Goal: Information Seeking & Learning: Learn about a topic

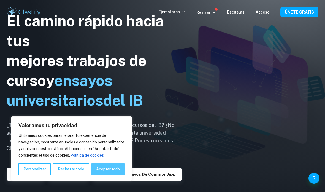
click at [111, 165] on button "Aceptar todo" at bounding box center [107, 169] width 33 height 12
checkbox input "true"
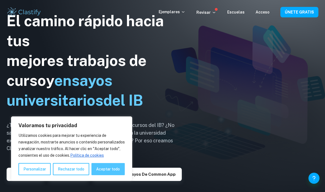
checkbox input "true"
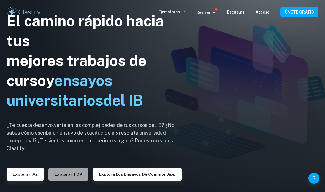
click at [74, 177] on font "Explorar TOK" at bounding box center [69, 174] width 28 height 5
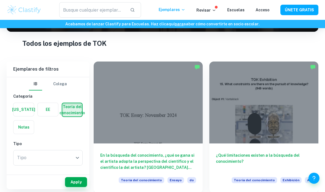
scroll to position [96, 0]
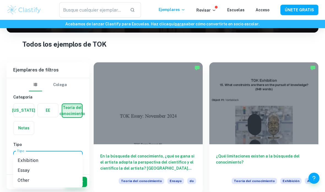
click at [79, 123] on body "Valoramos tu privacidad Utilizamos cookies para mejorar tu experiencia de naveg…" at bounding box center [162, 28] width 325 height 192
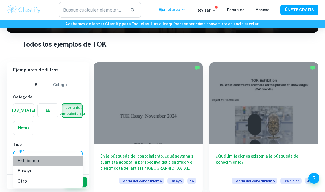
click at [35, 162] on font "Exhibición" at bounding box center [28, 160] width 21 height 5
type input "Exhibition"
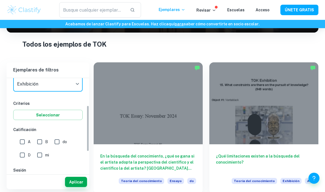
scroll to position [78, 0]
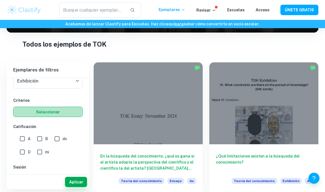
click at [59, 113] on button "Seleccionar" at bounding box center [47, 112] width 69 height 10
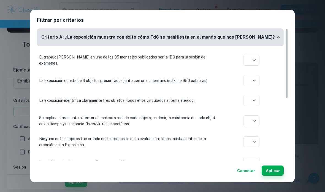
click at [251, 172] on font "Cancelar" at bounding box center [246, 170] width 18 height 4
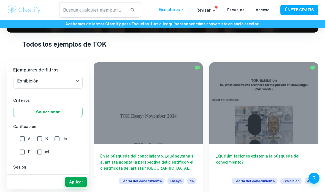
click at [23, 139] on input "A" at bounding box center [22, 138] width 11 height 11
checkbox input "true"
click at [39, 139] on input "B" at bounding box center [39, 138] width 11 height 11
checkbox input "true"
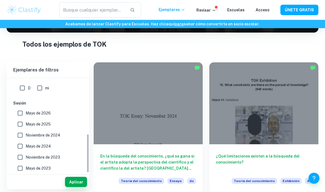
scroll to position [143, 0]
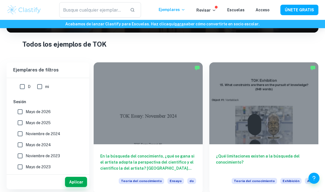
click at [20, 124] on input "Mayo de 2025" at bounding box center [20, 122] width 11 height 11
checkbox input "true"
click at [20, 132] on input "Noviembre de 2024" at bounding box center [20, 133] width 11 height 11
checkbox input "true"
click at [20, 143] on input "Mayo de 2024" at bounding box center [20, 144] width 11 height 11
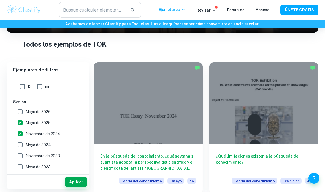
checkbox input "true"
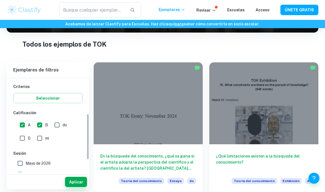
scroll to position [90, 0]
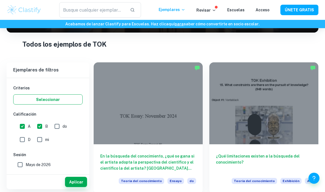
click at [54, 101] on font "Seleccionar" at bounding box center [48, 99] width 24 height 4
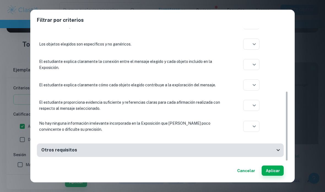
scroll to position [118, 0]
click at [245, 172] on font "Cancelar" at bounding box center [246, 170] width 18 height 4
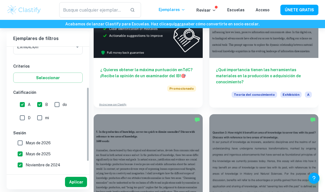
scroll to position [80, 0]
click at [78, 184] on font "Aplicar" at bounding box center [76, 182] width 14 height 4
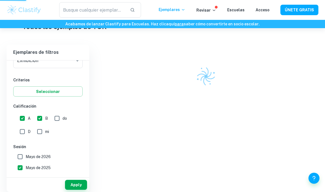
scroll to position [106, 0]
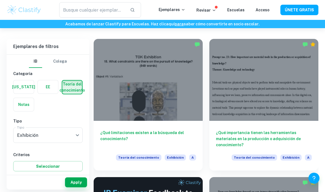
scroll to position [146, 0]
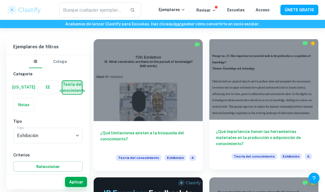
click at [257, 94] on div at bounding box center [263, 79] width 109 height 82
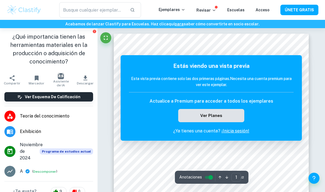
click at [216, 117] on font "Ver planes" at bounding box center [211, 115] width 22 height 5
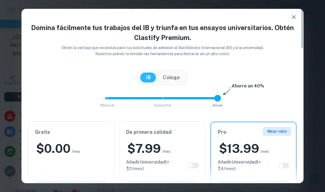
click at [294, 16] on icon "button" at bounding box center [294, 17] width 7 height 7
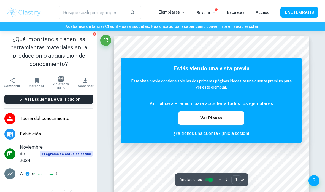
click at [280, 68] on h5 "Estás viendo una vista previa" at bounding box center [211, 66] width 165 height 8
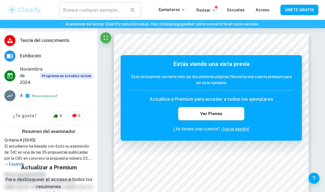
click at [88, 13] on input "text" at bounding box center [92, 9] width 67 height 15
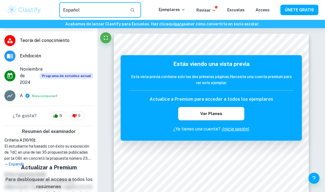
type input "Español"
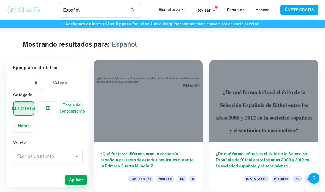
click at [78, 107] on label "button" at bounding box center [72, 107] width 20 height 13
click at [0, 0] on input "radio" at bounding box center [0, 0] width 0 height 0
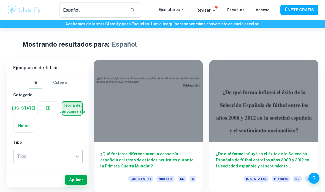
click at [72, 158] on body "Valoramos tu privacidad Utilizamos cookies para mejorar tu experiencia de naveg…" at bounding box center [162, 124] width 325 height 192
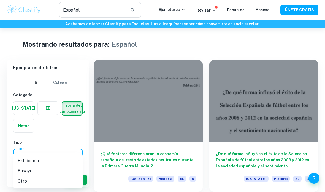
click at [36, 164] on font "Exhibición" at bounding box center [28, 160] width 21 height 7
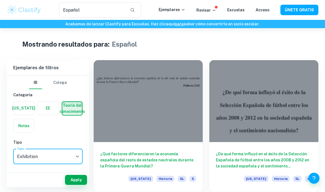
type input "Exhibition"
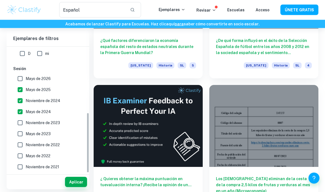
scroll to position [113, 0]
click at [80, 184] on font "Aplicar" at bounding box center [76, 182] width 14 height 4
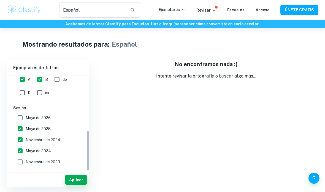
scroll to position [132, 0]
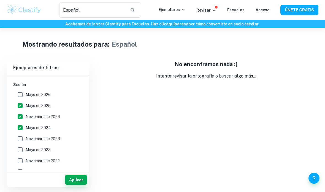
click at [19, 138] on input "Noviembre de 2023" at bounding box center [20, 138] width 11 height 11
checkbox input "true"
click at [19, 147] on input "Mayo de 2023" at bounding box center [20, 149] width 11 height 11
checkbox input "true"
click at [20, 161] on input "Noviembre de 2022" at bounding box center [20, 160] width 11 height 11
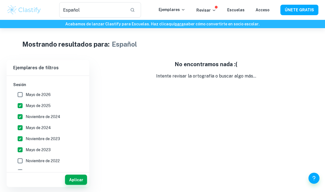
checkbox input "true"
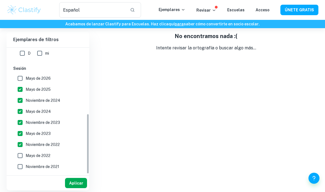
scroll to position [119, 0]
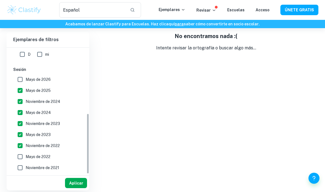
click at [79, 185] on font "Aplicar" at bounding box center [76, 183] width 14 height 4
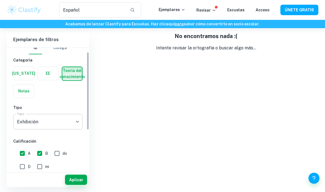
scroll to position [8, 0]
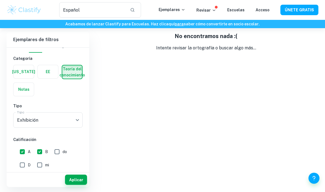
click at [60, 153] on input "do" at bounding box center [56, 151] width 11 height 11
checkbox input "true"
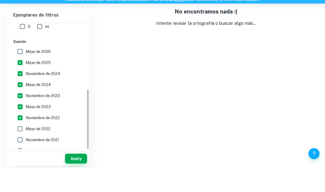
scroll to position [118, 0]
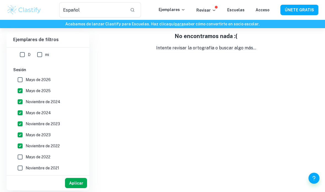
click at [72, 184] on font "Aplicar" at bounding box center [76, 183] width 14 height 4
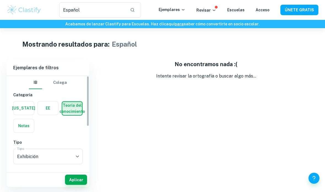
scroll to position [0, 0]
click at [62, 82] on font "Colega" at bounding box center [60, 82] width 14 height 4
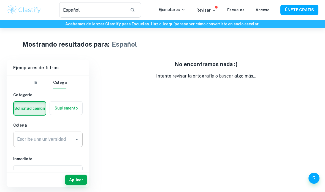
click at [75, 142] on icon "Abierto" at bounding box center [77, 139] width 7 height 7
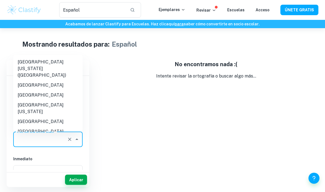
click at [75, 142] on icon "Close" at bounding box center [77, 139] width 7 height 7
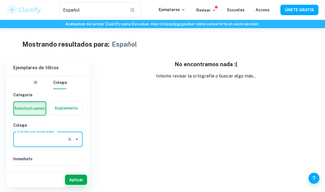
click at [35, 84] on font "IB" at bounding box center [36, 82] width 4 height 4
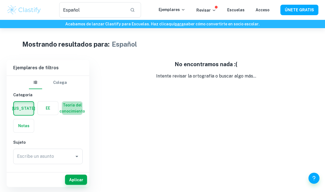
click at [71, 108] on label "button" at bounding box center [72, 107] width 20 height 13
click at [0, 0] on input "radio" at bounding box center [0, 0] width 0 height 0
